Goal: Task Accomplishment & Management: Complete application form

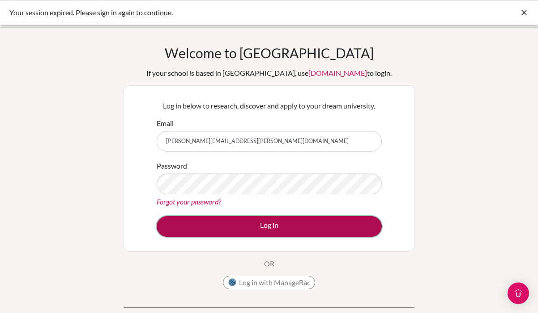
click at [244, 218] on button "Log in" at bounding box center [269, 226] width 225 height 21
click at [236, 231] on button "Log in" at bounding box center [269, 226] width 225 height 21
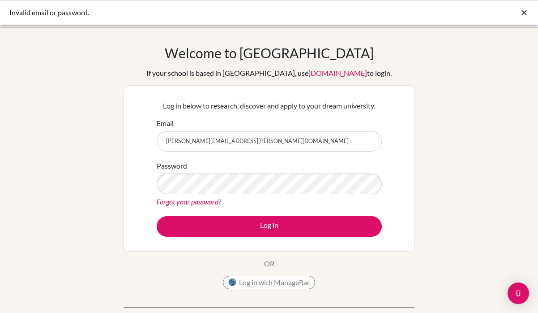
click at [199, 204] on link "Forgot your password?" at bounding box center [189, 201] width 64 height 9
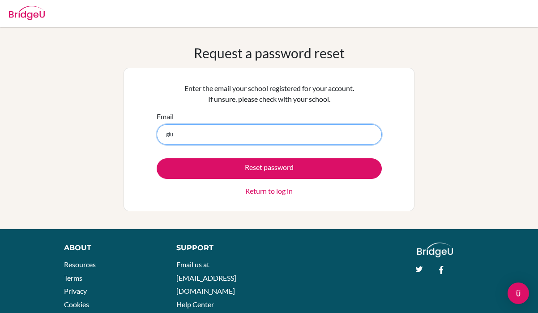
type input "[PERSON_NAME][EMAIL_ADDRESS][PERSON_NAME][DOMAIN_NAME]"
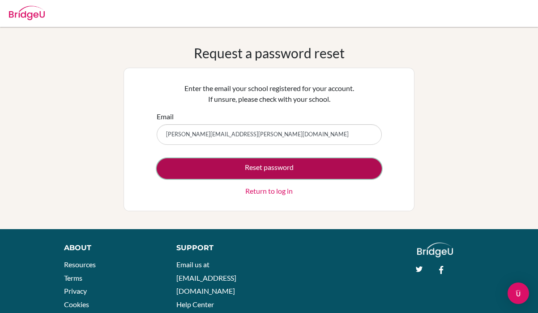
click at [244, 171] on button "Reset password" at bounding box center [269, 168] width 225 height 21
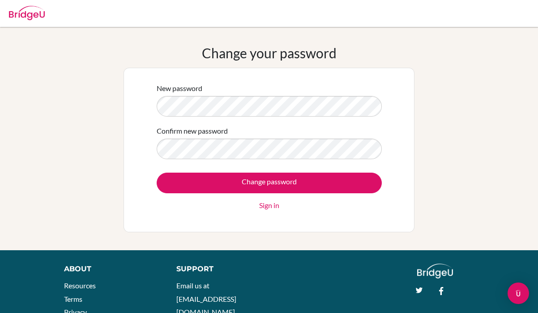
click at [123, 170] on div "Change your password New password Confirm new password Change password Sign in" at bounding box center [269, 138] width 538 height 187
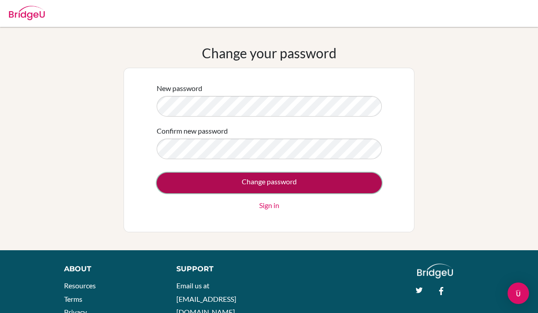
click at [223, 182] on input "Change password" at bounding box center [269, 182] width 225 height 21
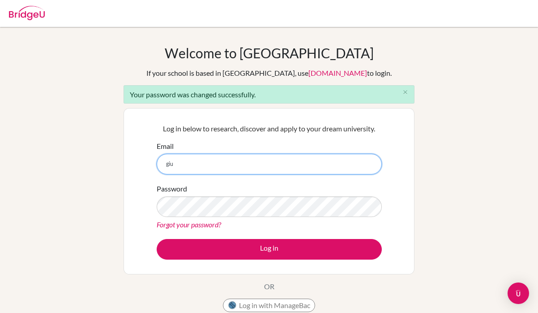
type input "giuseppe.cacace@isdbd.org"
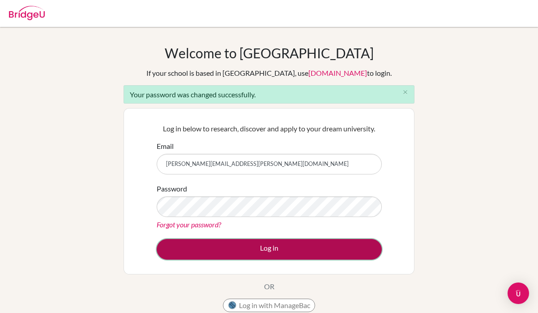
click at [243, 255] on button "Log in" at bounding box center [269, 249] width 225 height 21
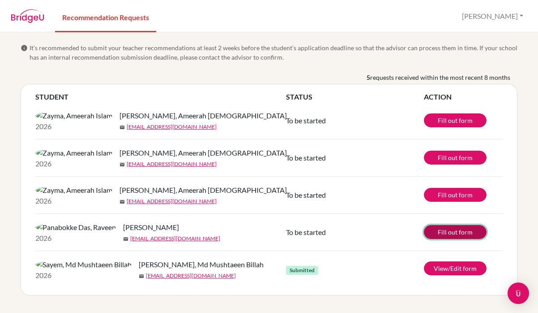
click at [444, 239] on link "Fill out form" at bounding box center [455, 232] width 63 height 14
